Goal: Task Accomplishment & Management: Manage account settings

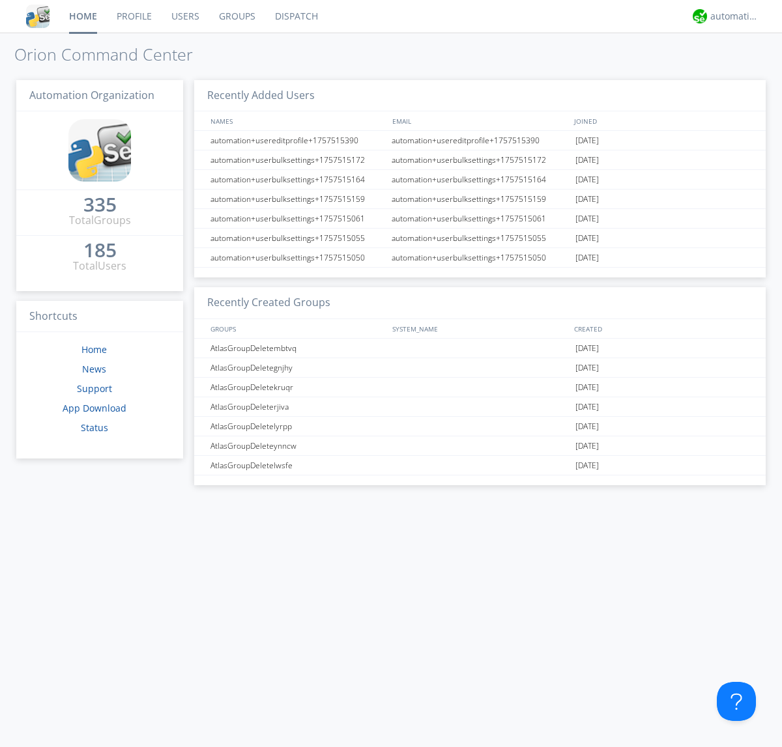
click at [184, 16] on link "Users" at bounding box center [186, 16] width 48 height 33
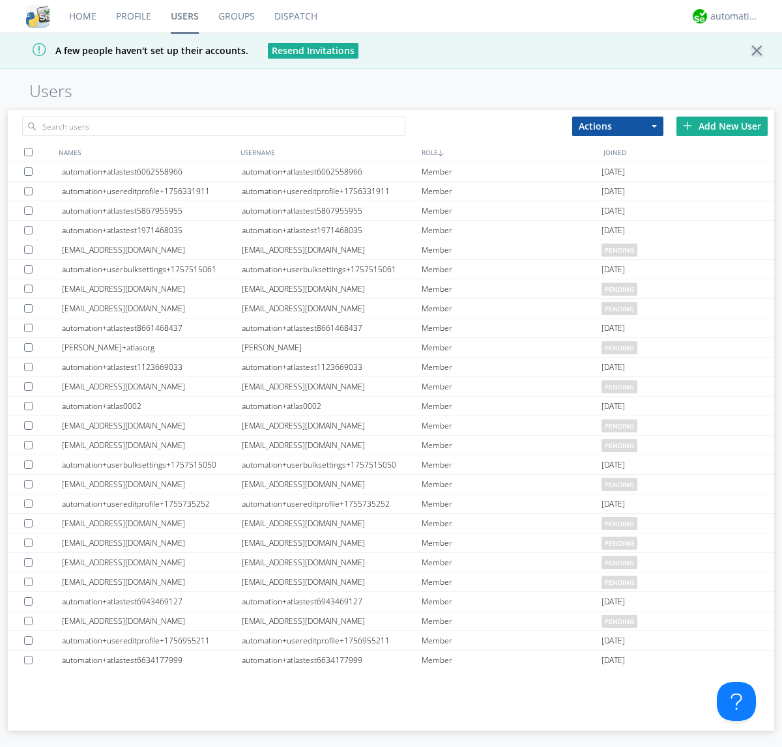
click at [722, 126] on div "Add New User" at bounding box center [721, 127] width 91 height 20
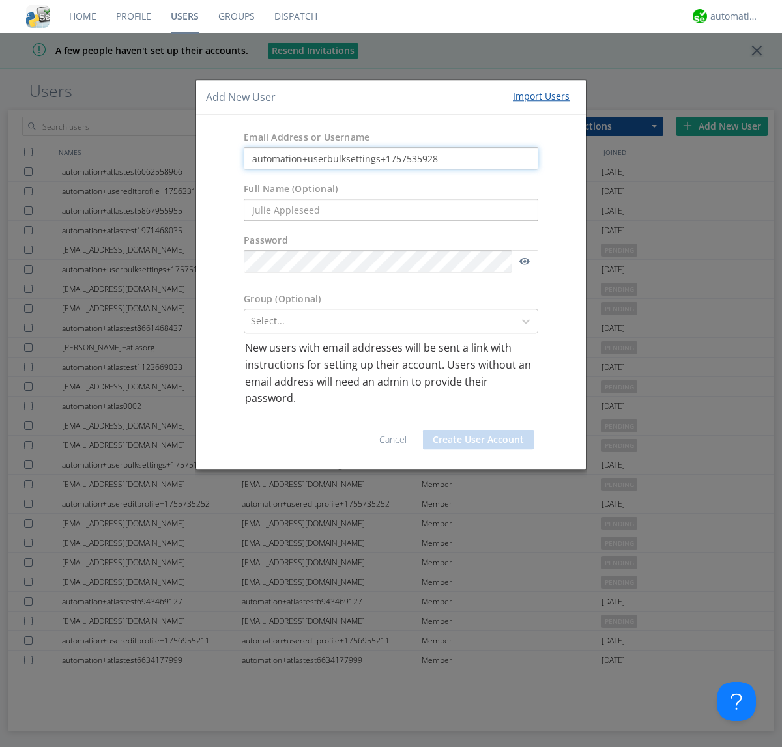
type input "automation+userbulksettings+1757535928"
click at [478, 439] on button "Create User Account" at bounding box center [478, 440] width 111 height 20
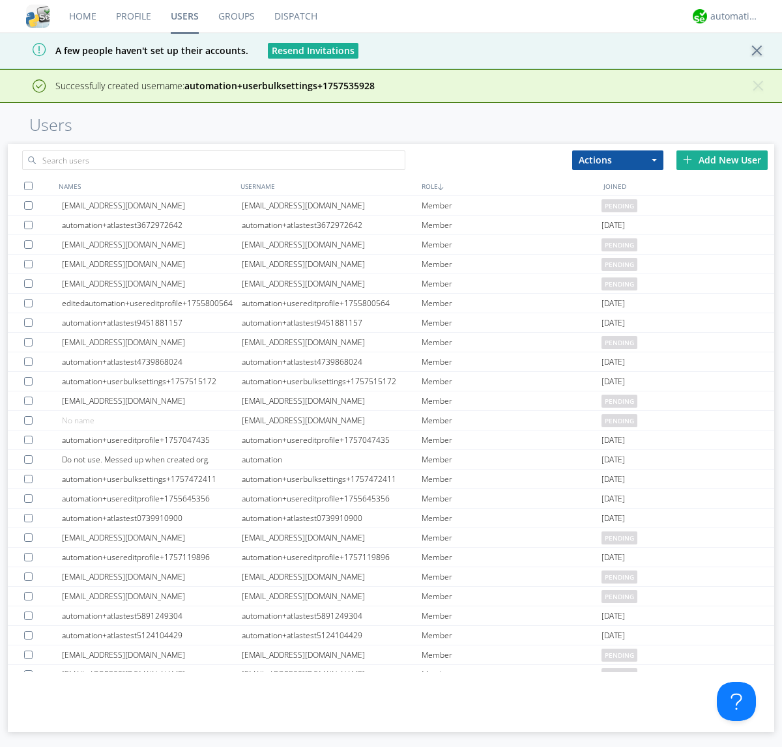
click at [722, 160] on div "Add New User" at bounding box center [721, 160] width 91 height 20
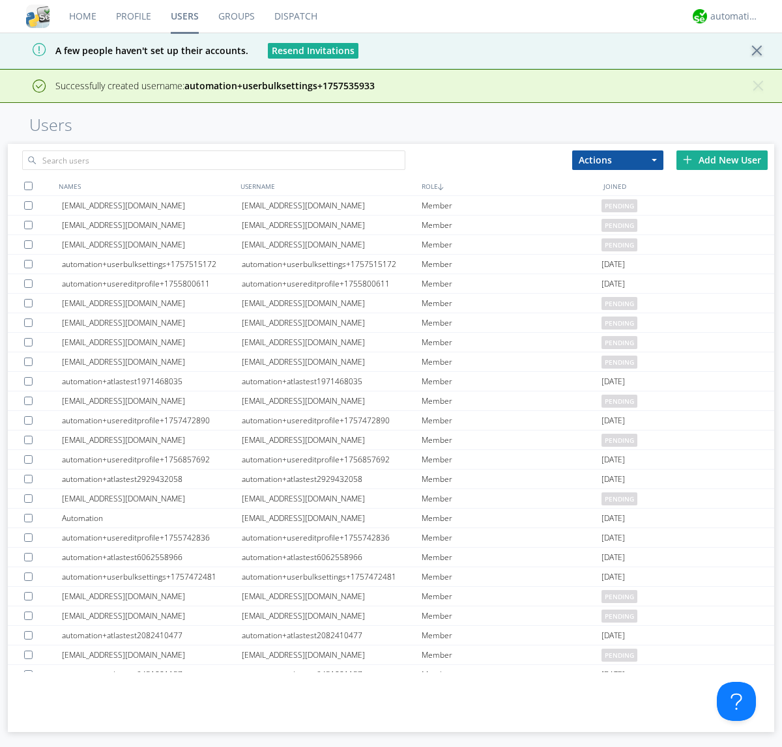
click at [722, 160] on div "Add New User" at bounding box center [721, 160] width 91 height 20
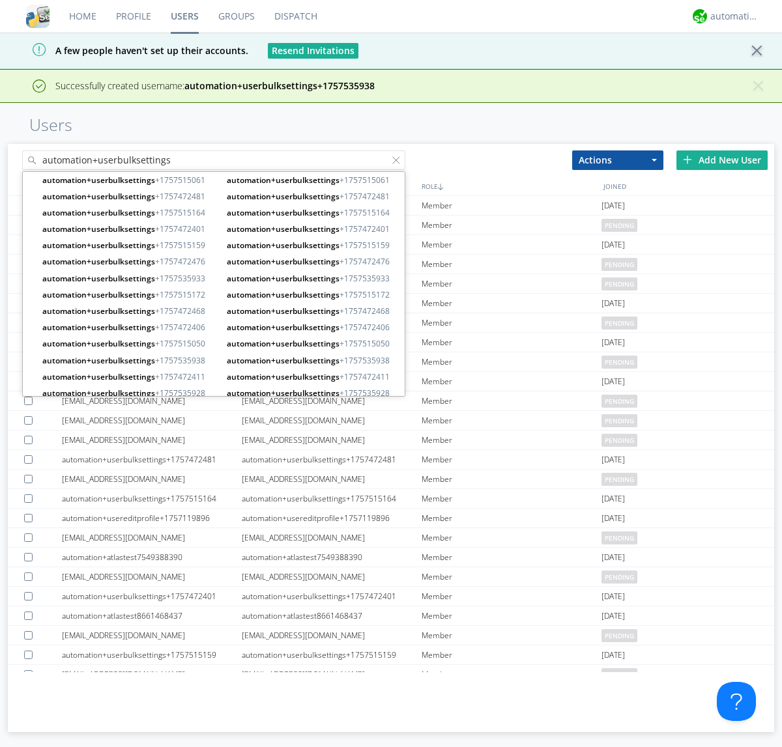
type input "automation+userbulksettings"
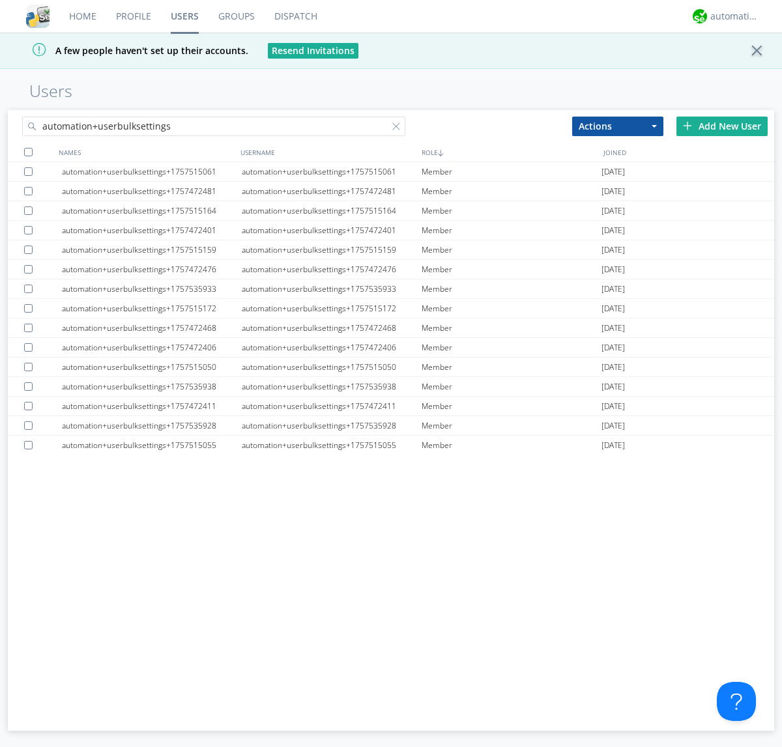
click at [28, 152] on div at bounding box center [28, 152] width 8 height 8
click at [617, 126] on button "Actions" at bounding box center [617, 127] width 91 height 20
click at [0, 0] on link "Edit Settings" at bounding box center [0, 0] width 0 height 0
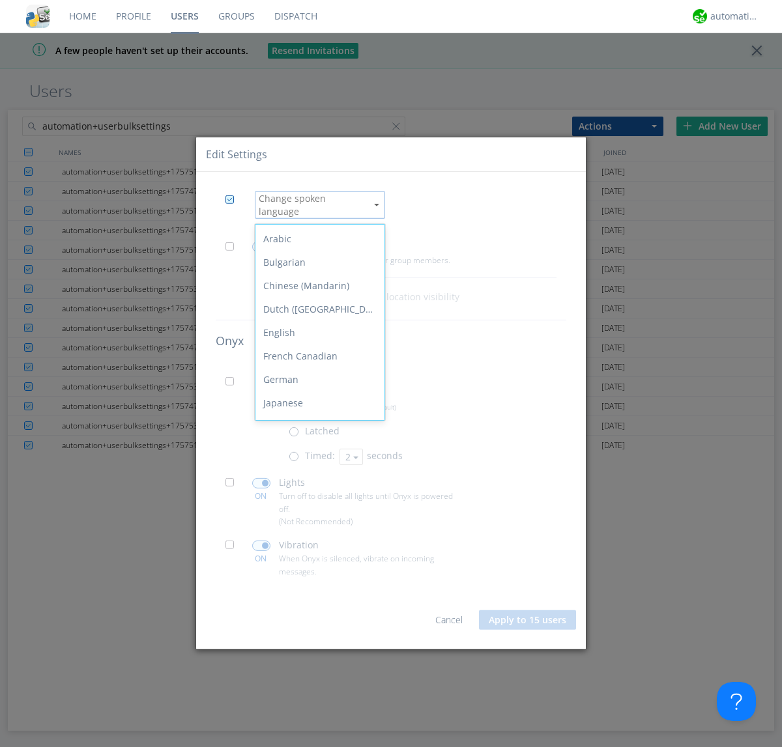
click at [317, 556] on div "Spanish" at bounding box center [319, 567] width 129 height 23
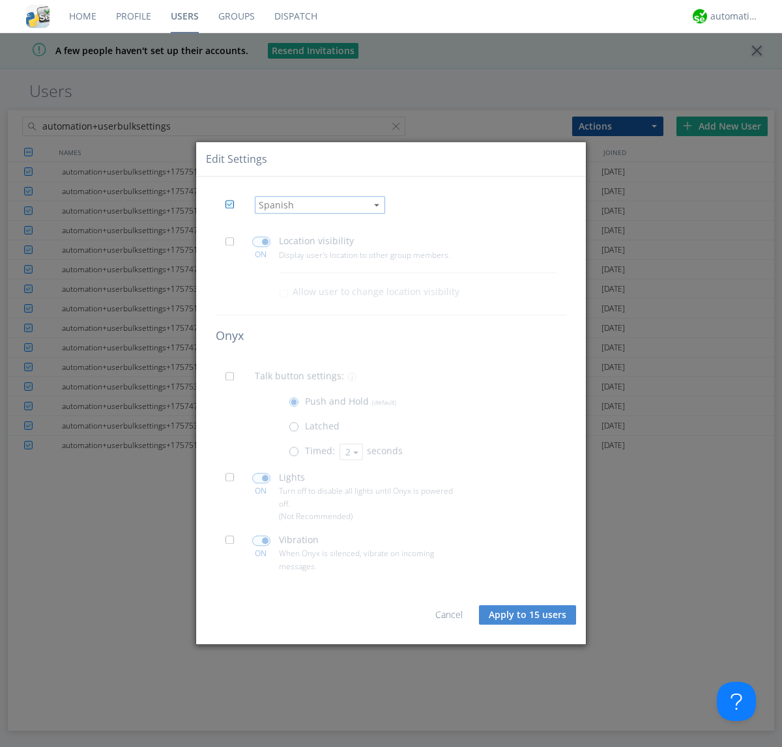
click at [233, 245] on span at bounding box center [233, 245] width 16 height 16
click at [0, 0] on input "checkbox" at bounding box center [0, 0] width 0 height 0
click at [261, 242] on span at bounding box center [261, 242] width 18 height 10
click at [0, 0] on input "checkbox" at bounding box center [0, 0] width 0 height 0
click at [233, 380] on span at bounding box center [233, 381] width 16 height 16
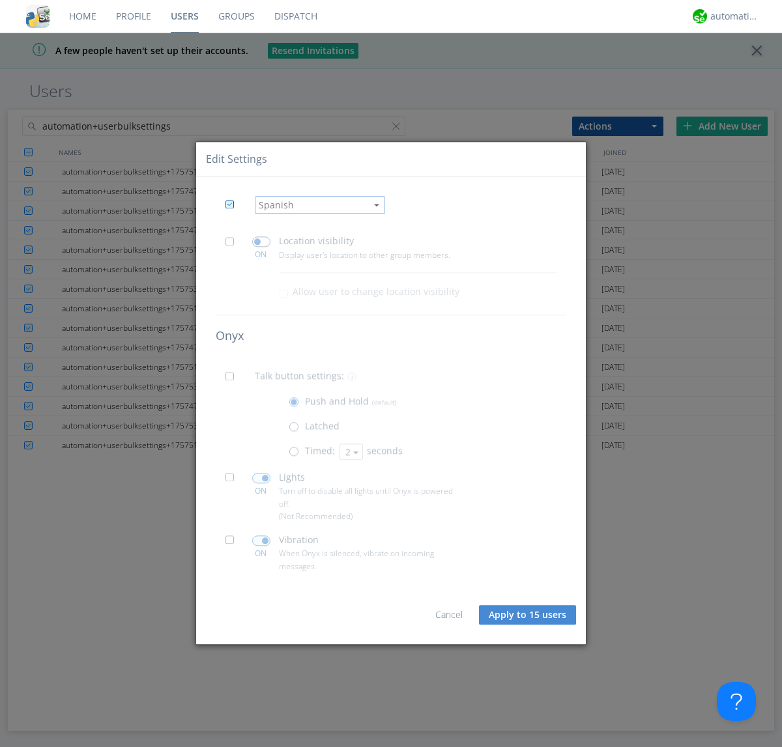
click at [0, 0] on input "checkbox" at bounding box center [0, 0] width 0 height 0
click at [296, 455] on span at bounding box center [297, 455] width 16 height 16
click at [0, 0] on input "radio" at bounding box center [0, 0] width 0 height 0
click at [350, 451] on button "2" at bounding box center [350, 452] width 23 height 16
click at [0, 0] on link "3" at bounding box center [0, 0] width 0 height 0
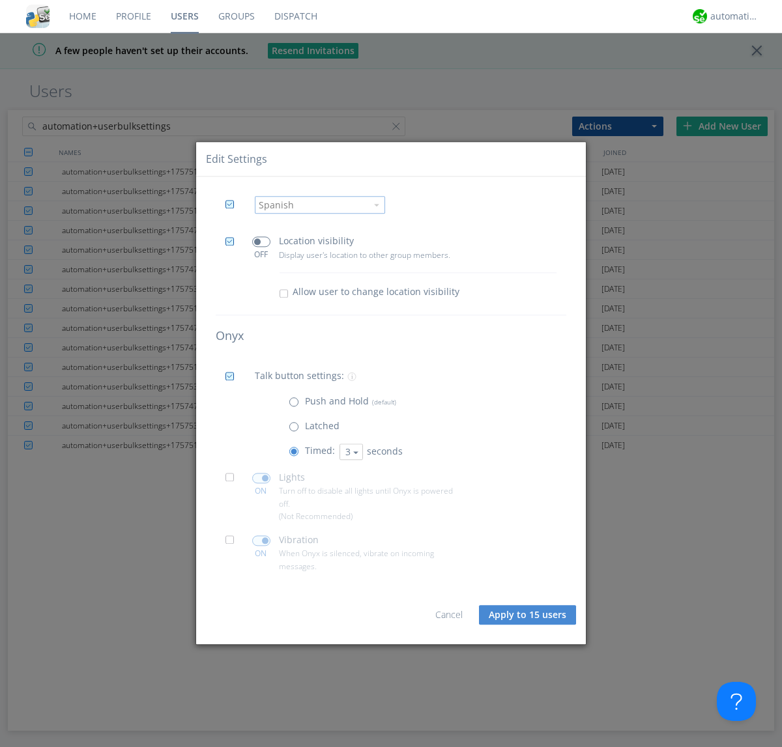
click at [233, 481] on span at bounding box center [233, 482] width 16 height 16
click at [0, 0] on input "checkbox" at bounding box center [0, 0] width 0 height 0
click at [261, 478] on span at bounding box center [261, 478] width 18 height 10
click at [0, 0] on input "checkbox" at bounding box center [0, 0] width 0 height 0
click at [233, 544] on span at bounding box center [233, 544] width 16 height 16
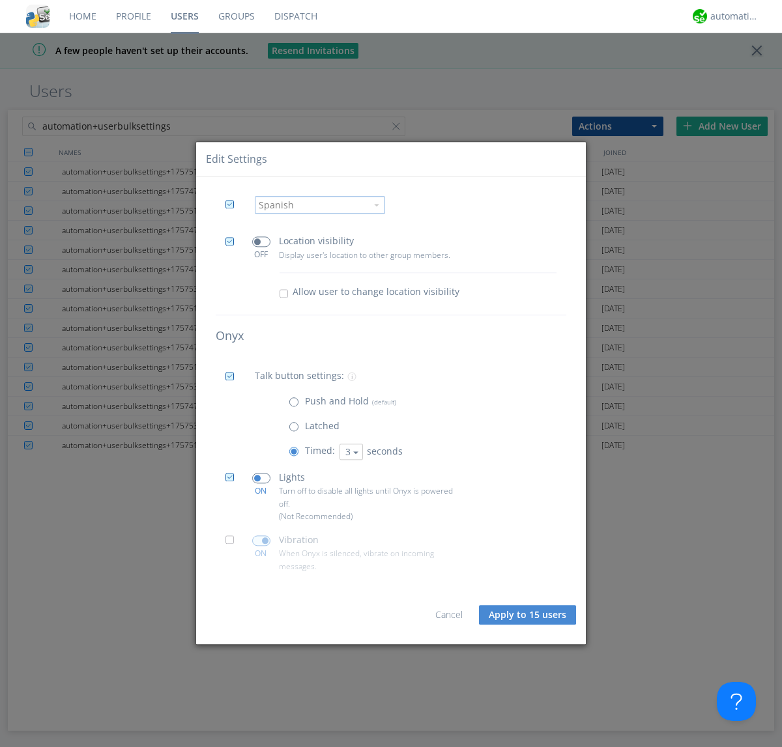
click at [0, 0] on input "checkbox" at bounding box center [0, 0] width 0 height 0
click at [261, 541] on span at bounding box center [261, 540] width 18 height 10
click at [0, 0] on input "checkbox" at bounding box center [0, 0] width 0 height 0
